Goal: Check status: Check status

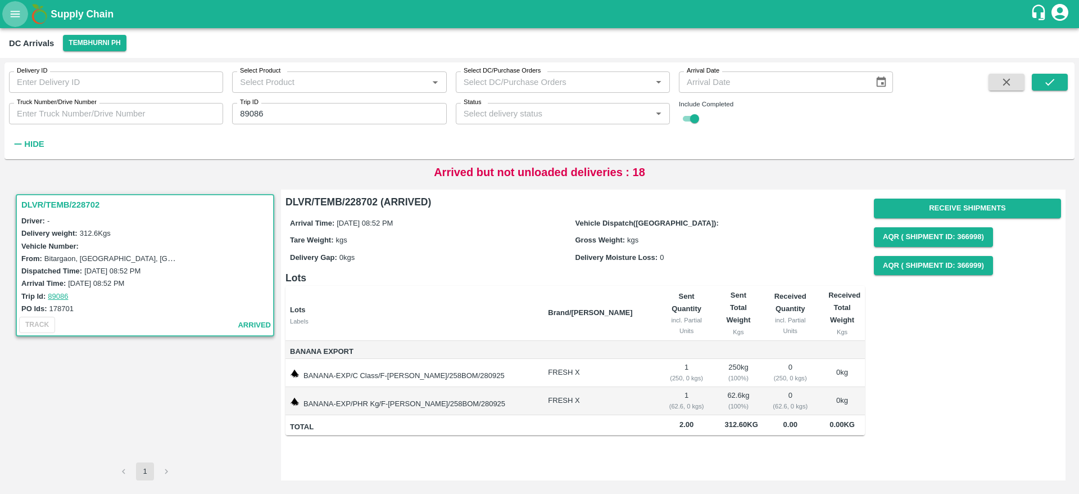
click at [18, 24] on button "open drawer" at bounding box center [15, 14] width 26 height 26
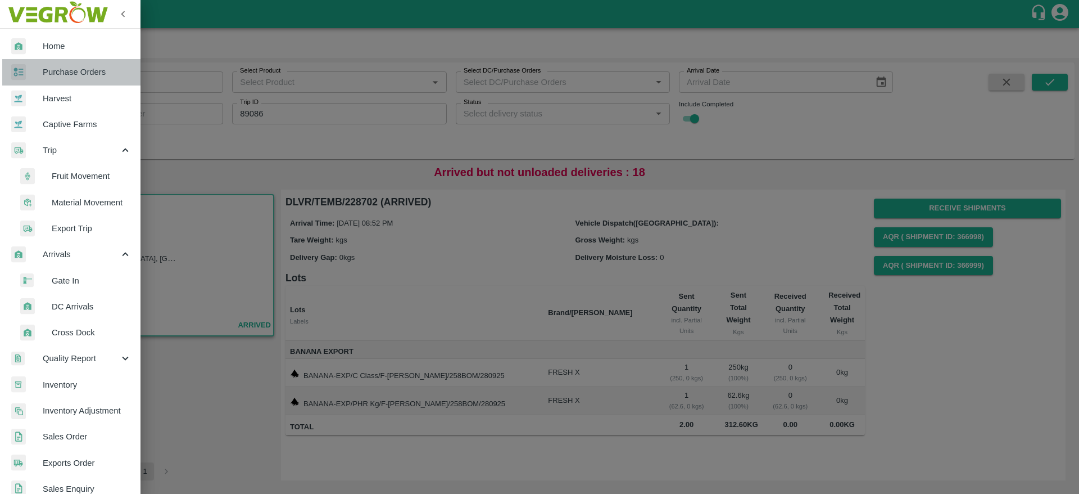
click at [78, 74] on span "Purchase Orders" at bounding box center [87, 72] width 89 height 12
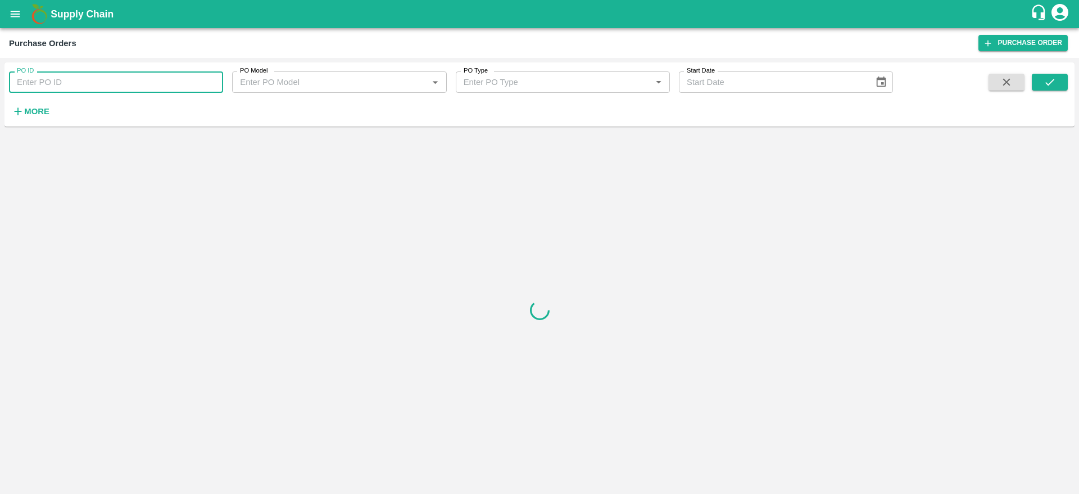
click at [112, 86] on input "PO ID" at bounding box center [116, 81] width 214 height 21
paste input "178701"
click at [1053, 88] on icon "submit" at bounding box center [1050, 82] width 12 height 12
click at [131, 82] on input "178701" at bounding box center [116, 81] width 214 height 21
click at [1040, 83] on button "submit" at bounding box center [1050, 82] width 36 height 17
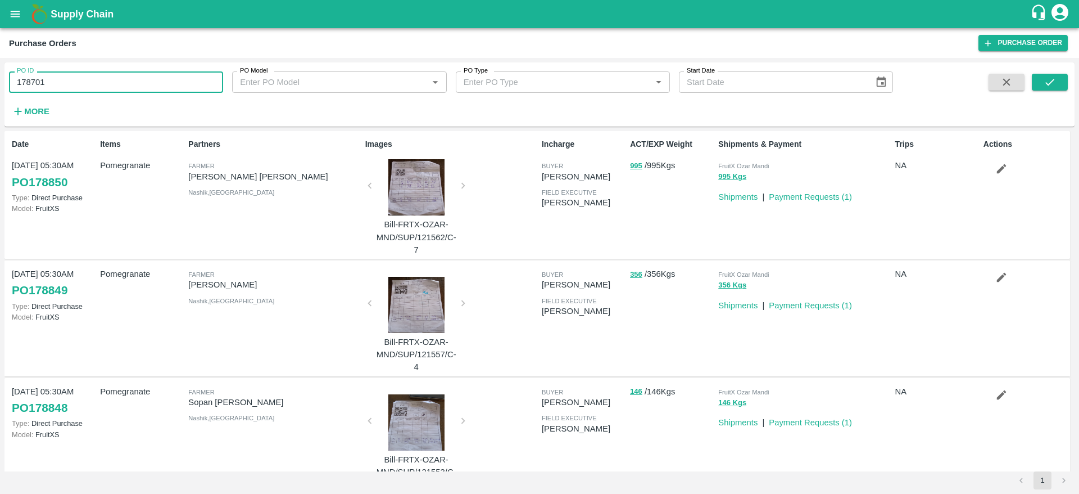
click at [64, 79] on input "178701" at bounding box center [116, 81] width 214 height 21
type input "178701"
click at [1058, 83] on button "submit" at bounding box center [1050, 82] width 36 height 17
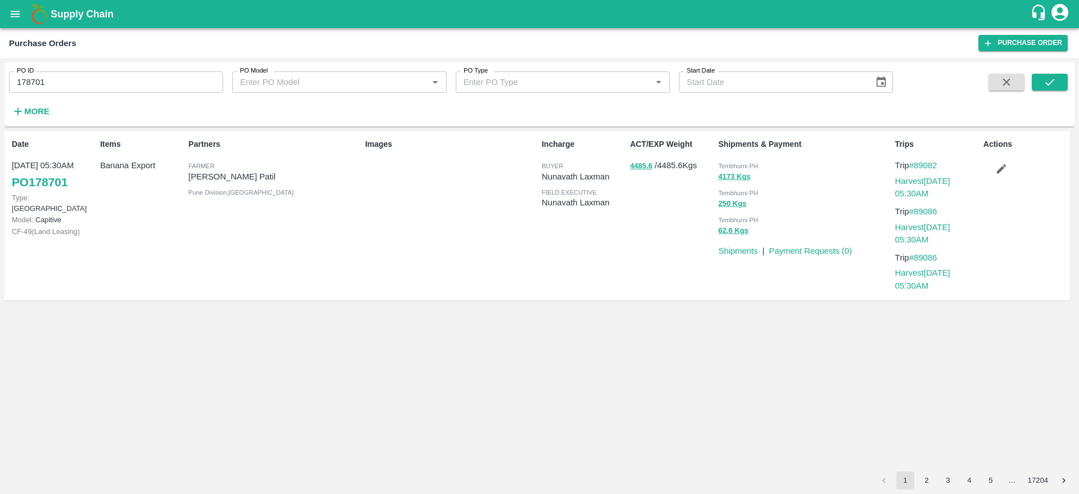
click at [997, 179] on div "Actions" at bounding box center [1023, 216] width 88 height 164
click at [999, 176] on button "button" at bounding box center [1002, 168] width 36 height 19
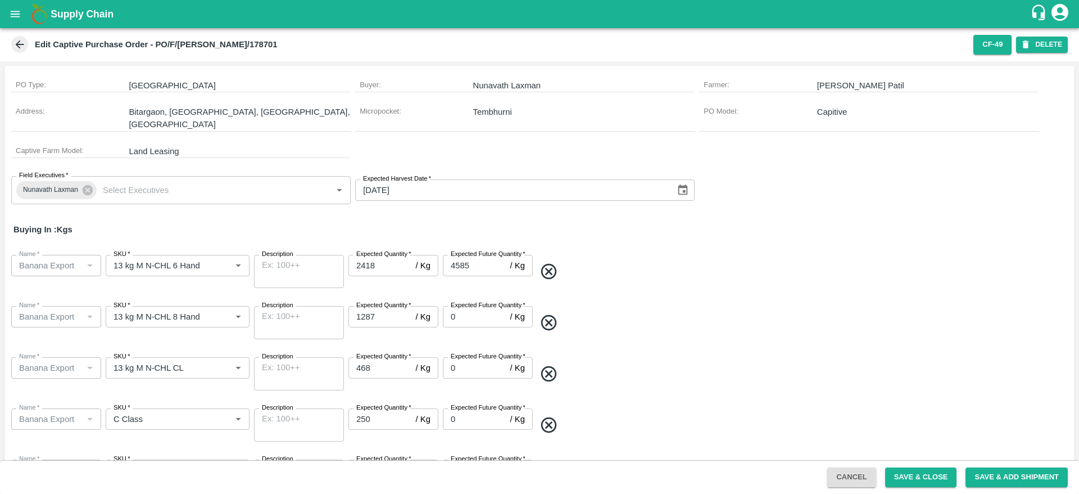
scroll to position [33, 0]
drag, startPoint x: 216, startPoint y: 46, endPoint x: 251, endPoint y: 47, distance: 34.9
click at [251, 47] on div "Edit Captive Purchase Order - PO/F/[PERSON_NAME]/178701" at bounding box center [489, 44] width 960 height 17
click at [15, 53] on div "Edit Captive Purchase Order - PO/F/[PERSON_NAME]/178701 CF- 49 DELETE" at bounding box center [539, 44] width 1079 height 33
click at [15, 52] on div "Edit Captive Purchase Order - PO/F/[PERSON_NAME]/178701" at bounding box center [489, 44] width 960 height 17
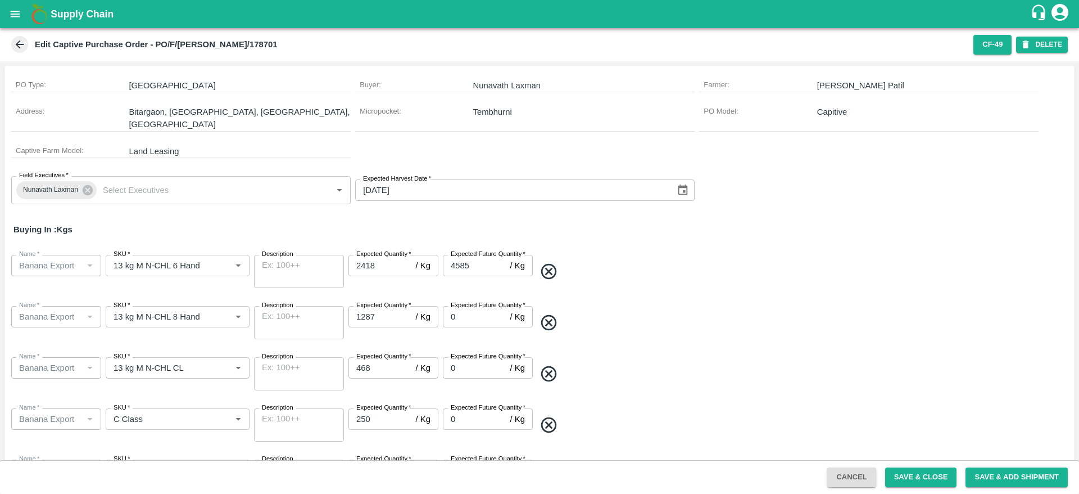
click at [19, 48] on icon at bounding box center [19, 44] width 12 height 12
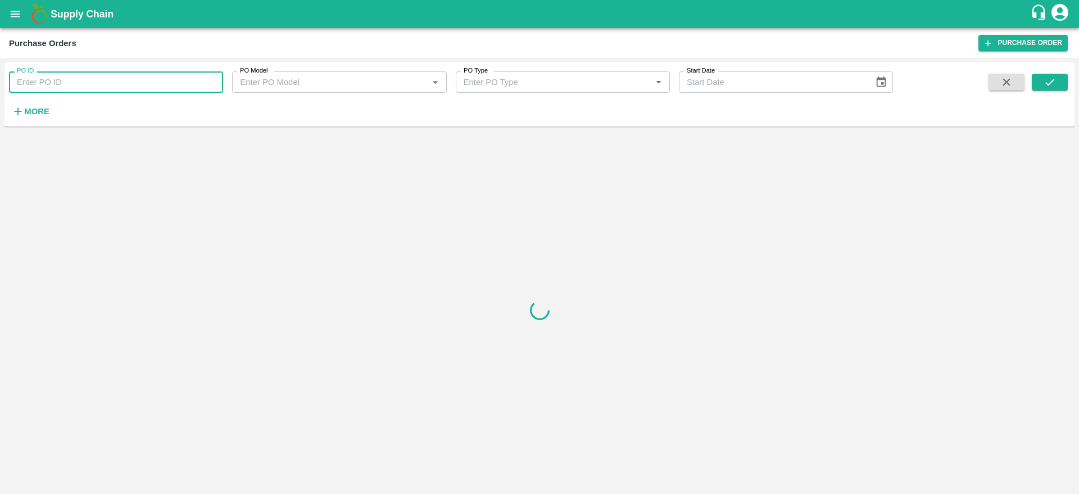
click at [82, 82] on input "PO ID" at bounding box center [116, 81] width 214 height 21
paste input "178695"
drag, startPoint x: 52, startPoint y: 78, endPoint x: 0, endPoint y: 98, distance: 55.7
click at [0, 98] on div "PO ID 178695 PO ID PO Model PO Model   * PO Type PO Type   * Start Date Start D…" at bounding box center [539, 276] width 1079 height 436
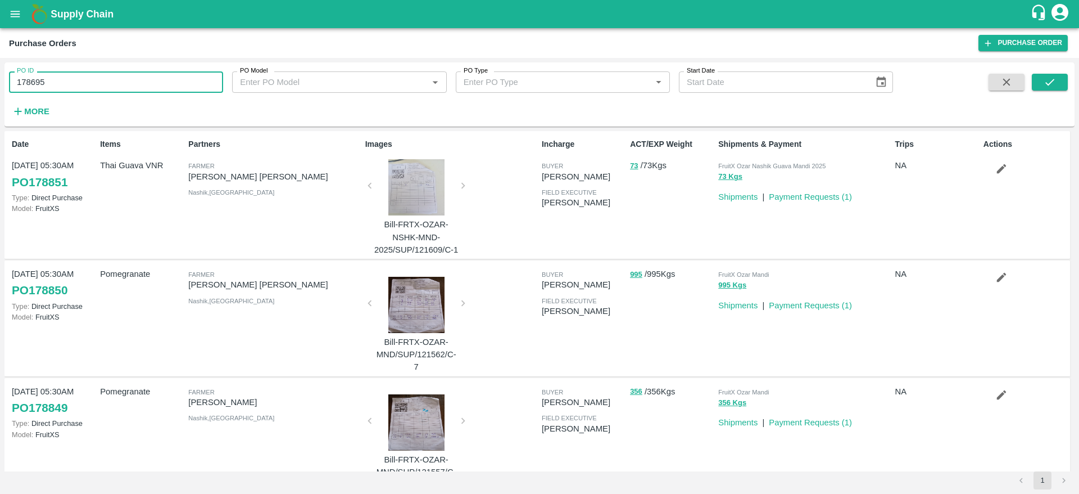
paste input "701"
type input "178701"
click at [1033, 83] on button "submit" at bounding box center [1050, 82] width 36 height 17
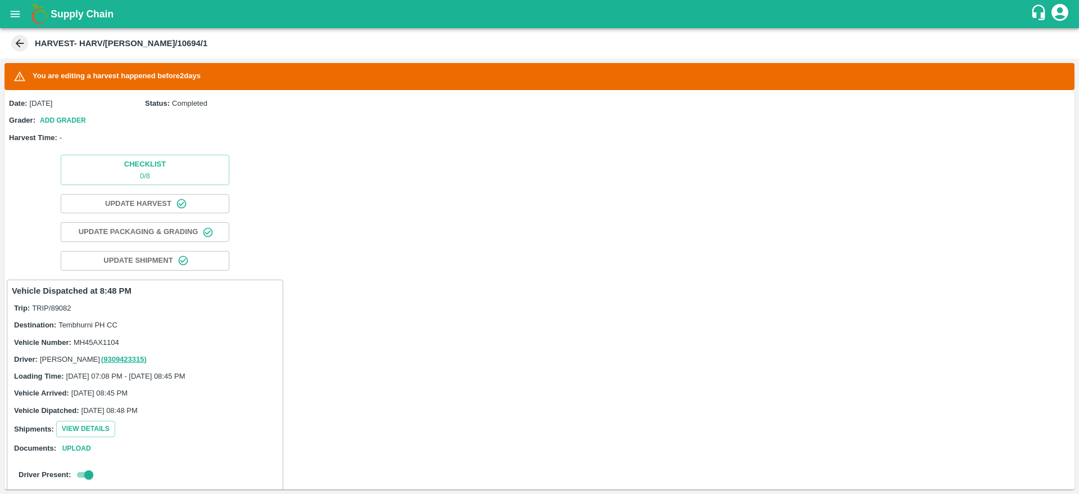
scroll to position [340, 0]
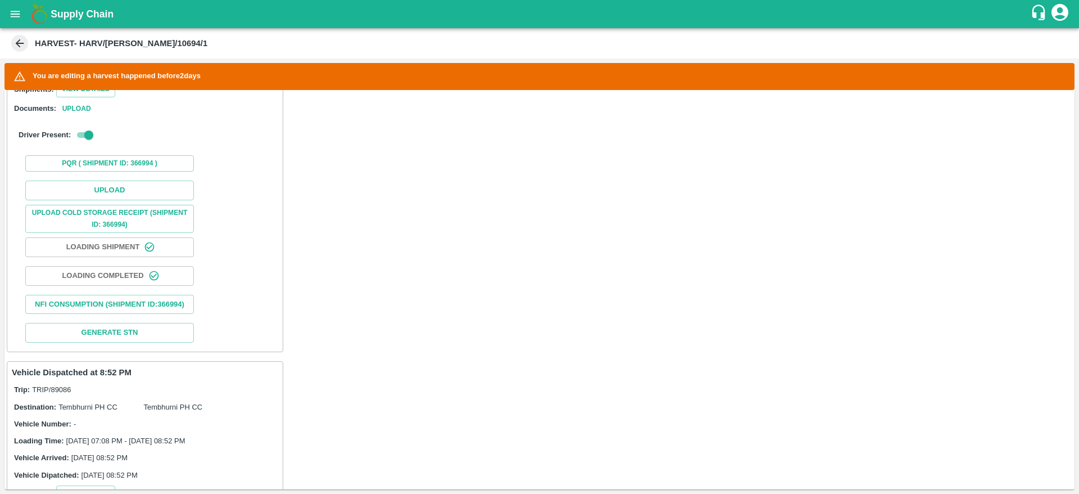
drag, startPoint x: 0, startPoint y: 0, endPoint x: 31, endPoint y: 13, distance: 34.2
click at [31, 13] on img at bounding box center [39, 14] width 22 height 22
click at [16, 13] on icon "open drawer" at bounding box center [16, 14] width 10 height 6
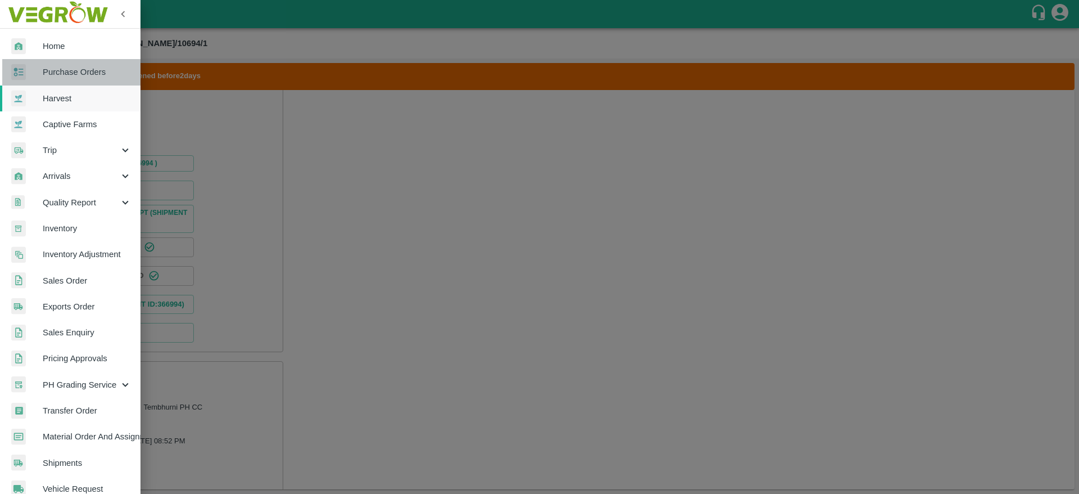
click at [71, 75] on span "Purchase Orders" at bounding box center [87, 72] width 89 height 12
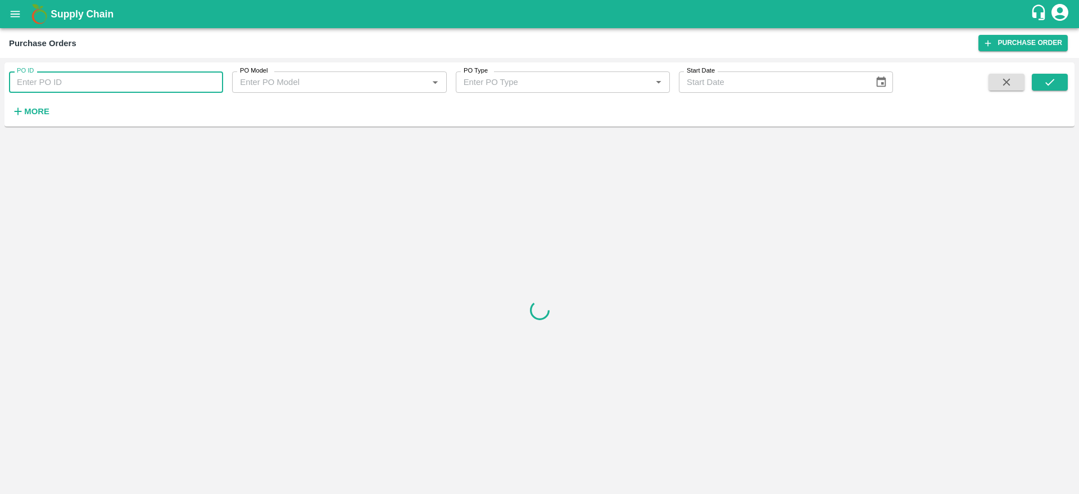
click at [95, 83] on input "PO ID" at bounding box center [116, 81] width 214 height 21
paste input "178695"
type input "178695"
click at [1056, 88] on button "submit" at bounding box center [1050, 82] width 36 height 17
